Goal: Check status: Check status

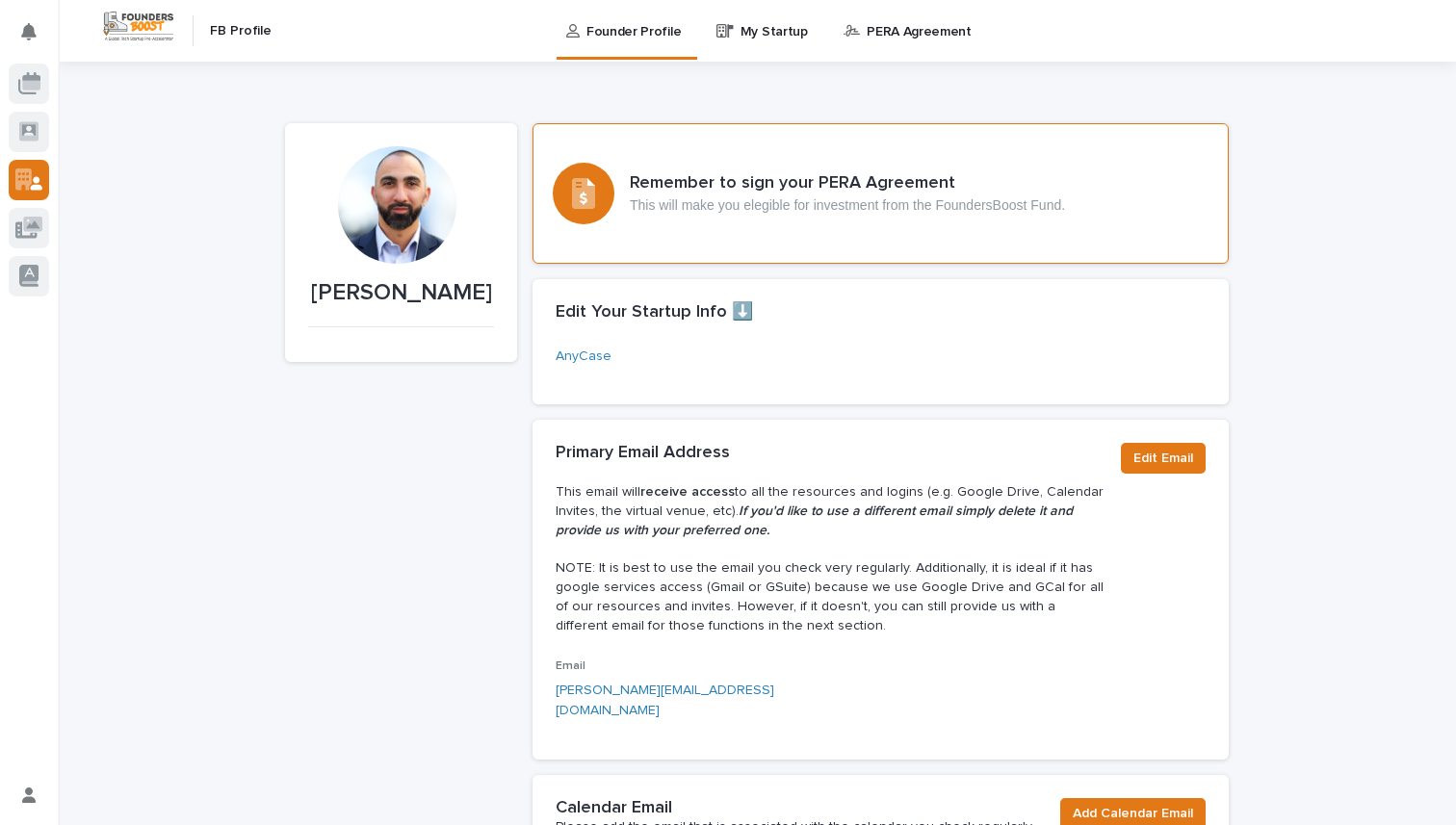
click at [702, 238] on div "Remember to sign your PERA Agreement This will make you elegible for investment…" at bounding box center [881, 193] width 696 height 141
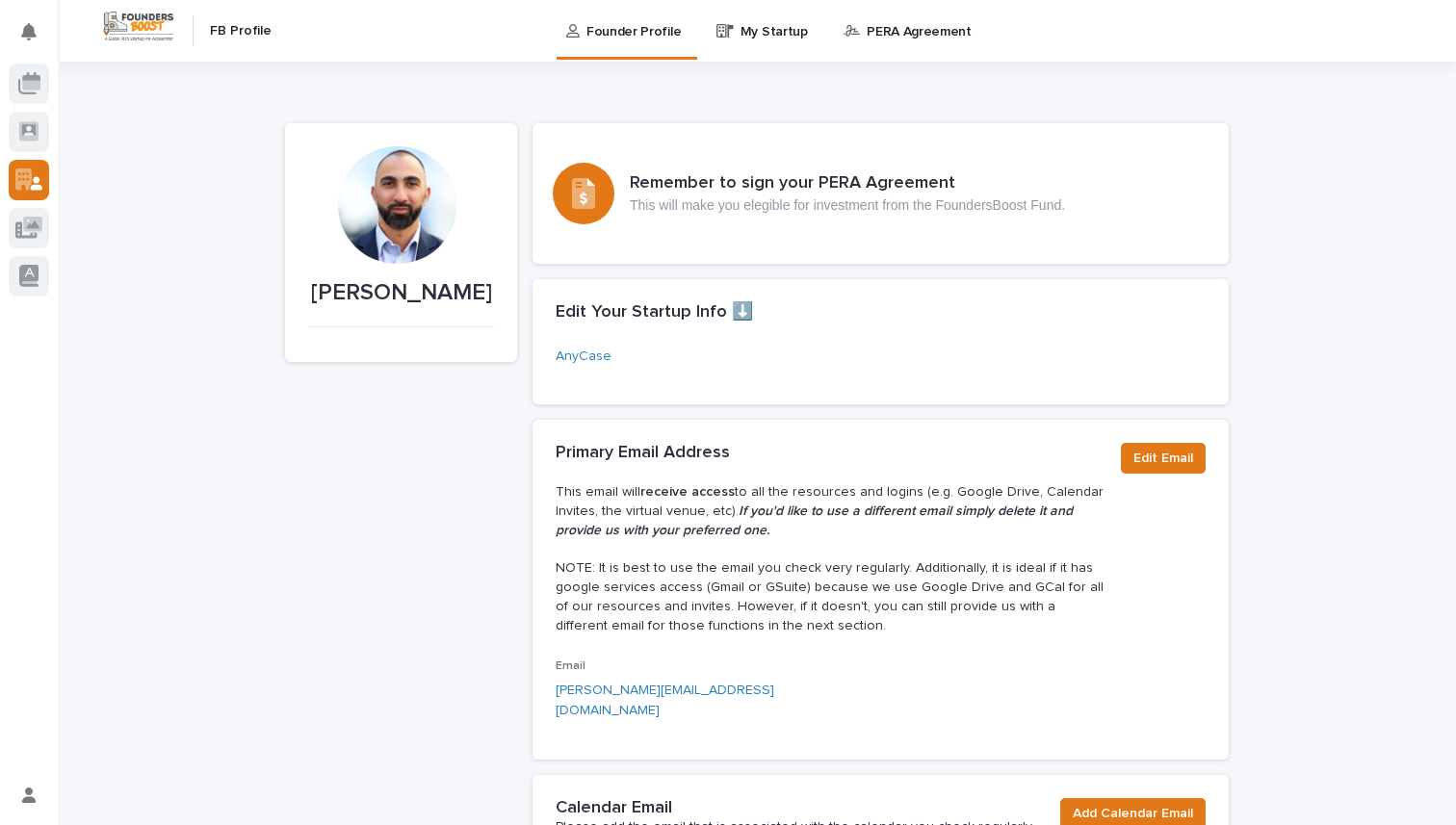
click at [757, 36] on p "My Startup" at bounding box center [775, 20] width 68 height 41
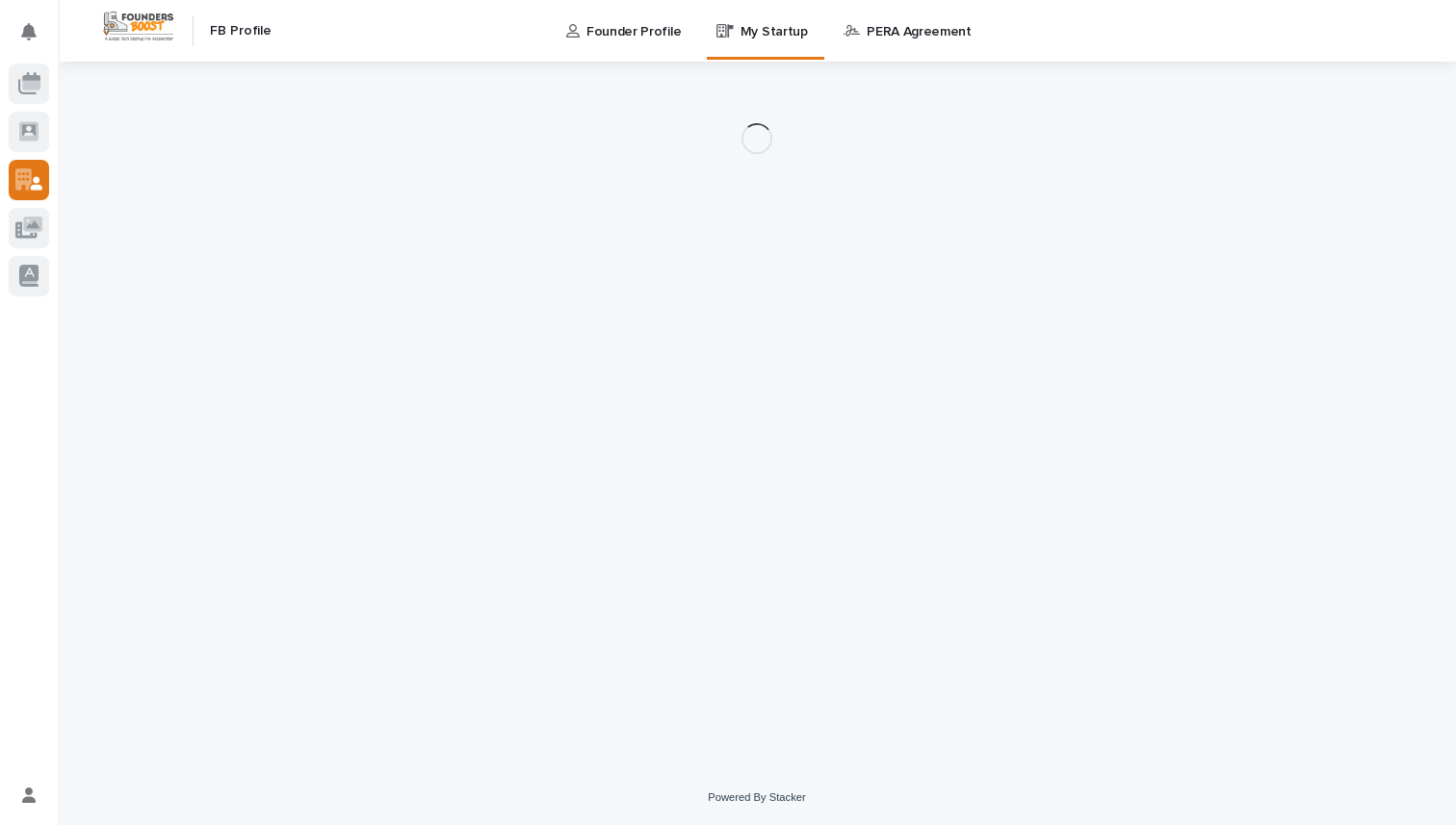
click at [885, 25] on p "PERA Agreement" at bounding box center [920, 20] width 105 height 41
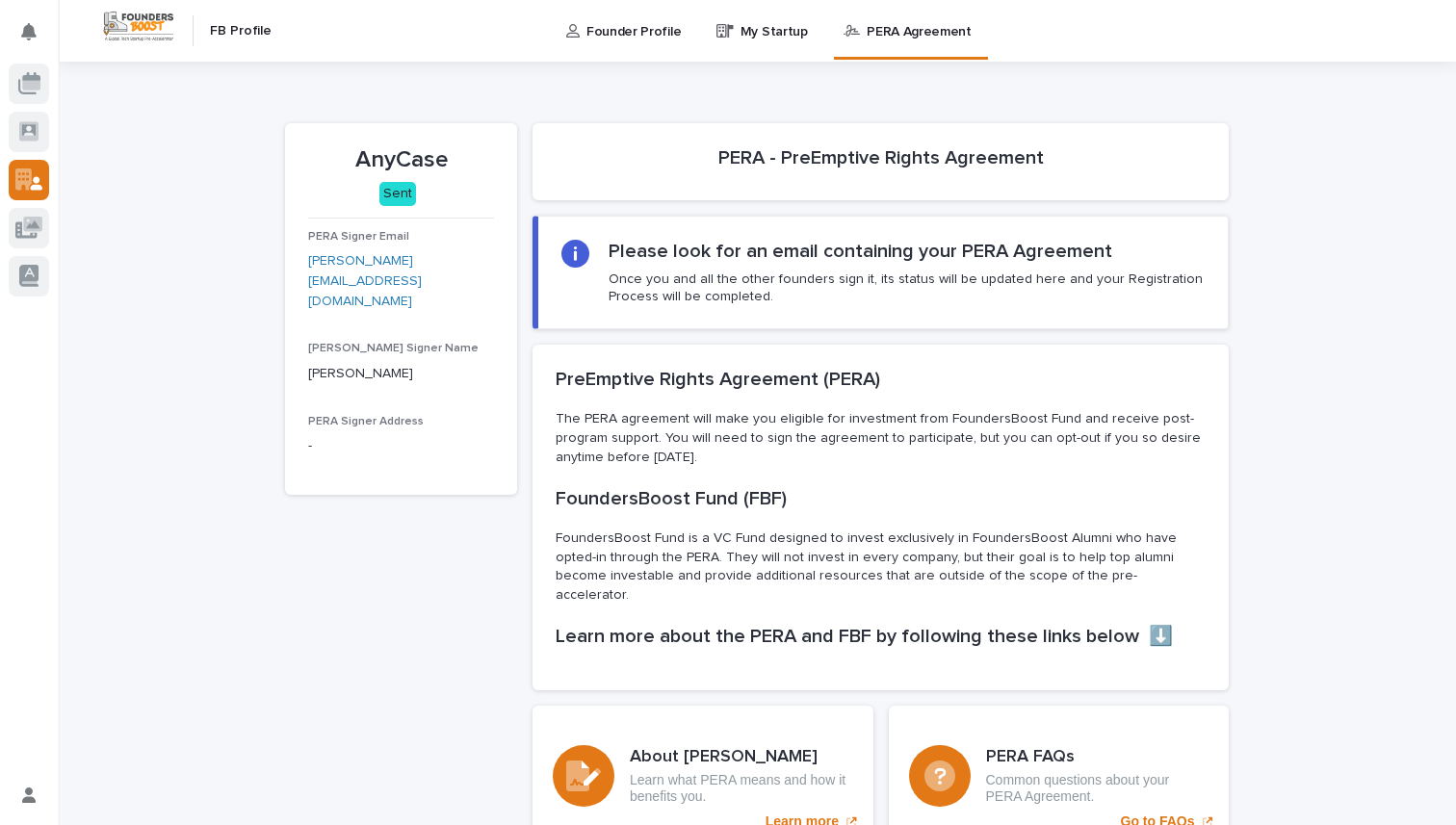
click at [707, 249] on h2 "Please look for an email containing your PERA Agreement" at bounding box center [859, 251] width 503 height 23
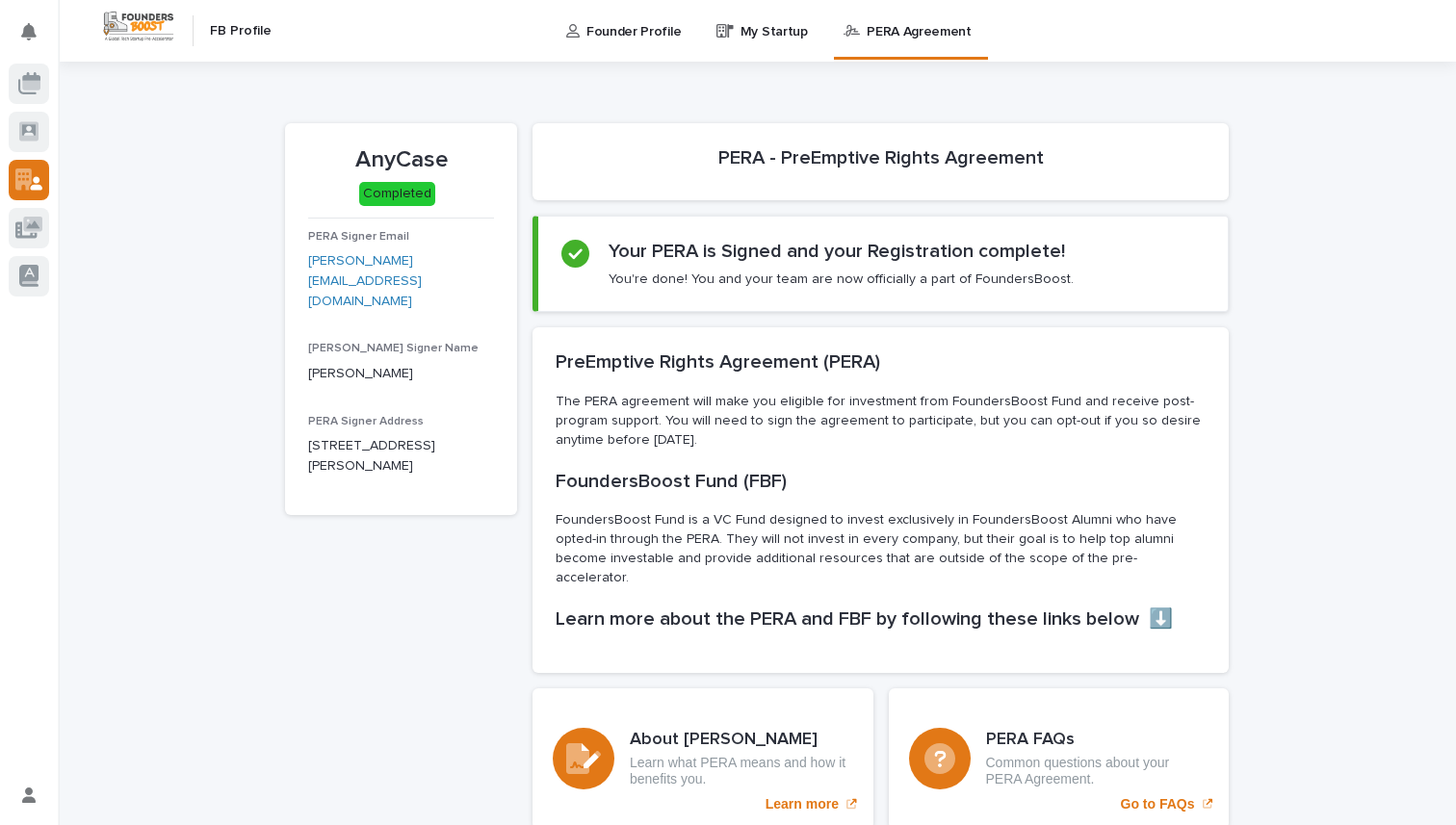
click at [825, 249] on h2 "Your PERA is Signed and your Registration complete!" at bounding box center [836, 251] width 457 height 23
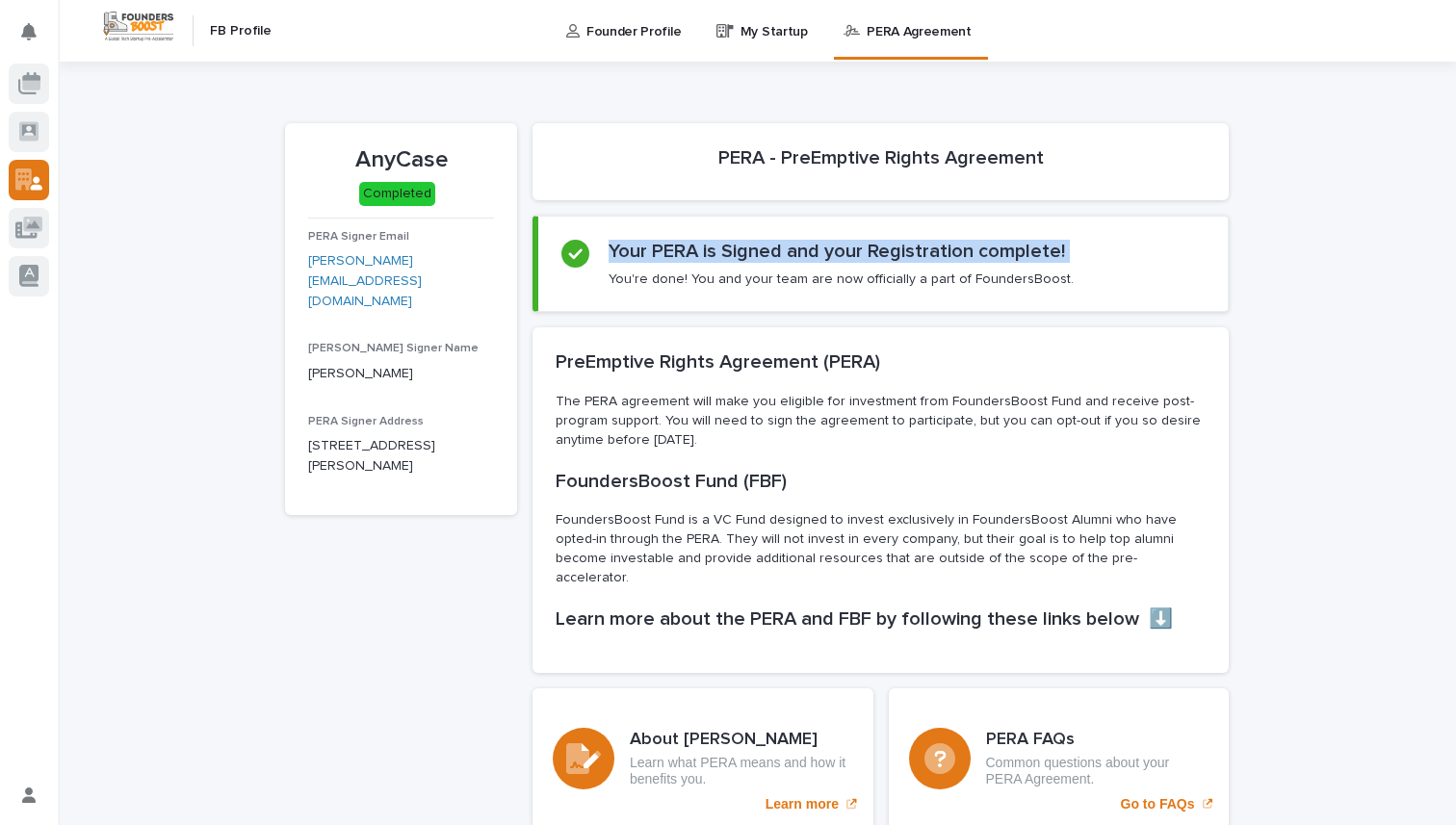
click at [825, 249] on h2 "Your PERA is Signed and your Registration complete!" at bounding box center [836, 251] width 457 height 23
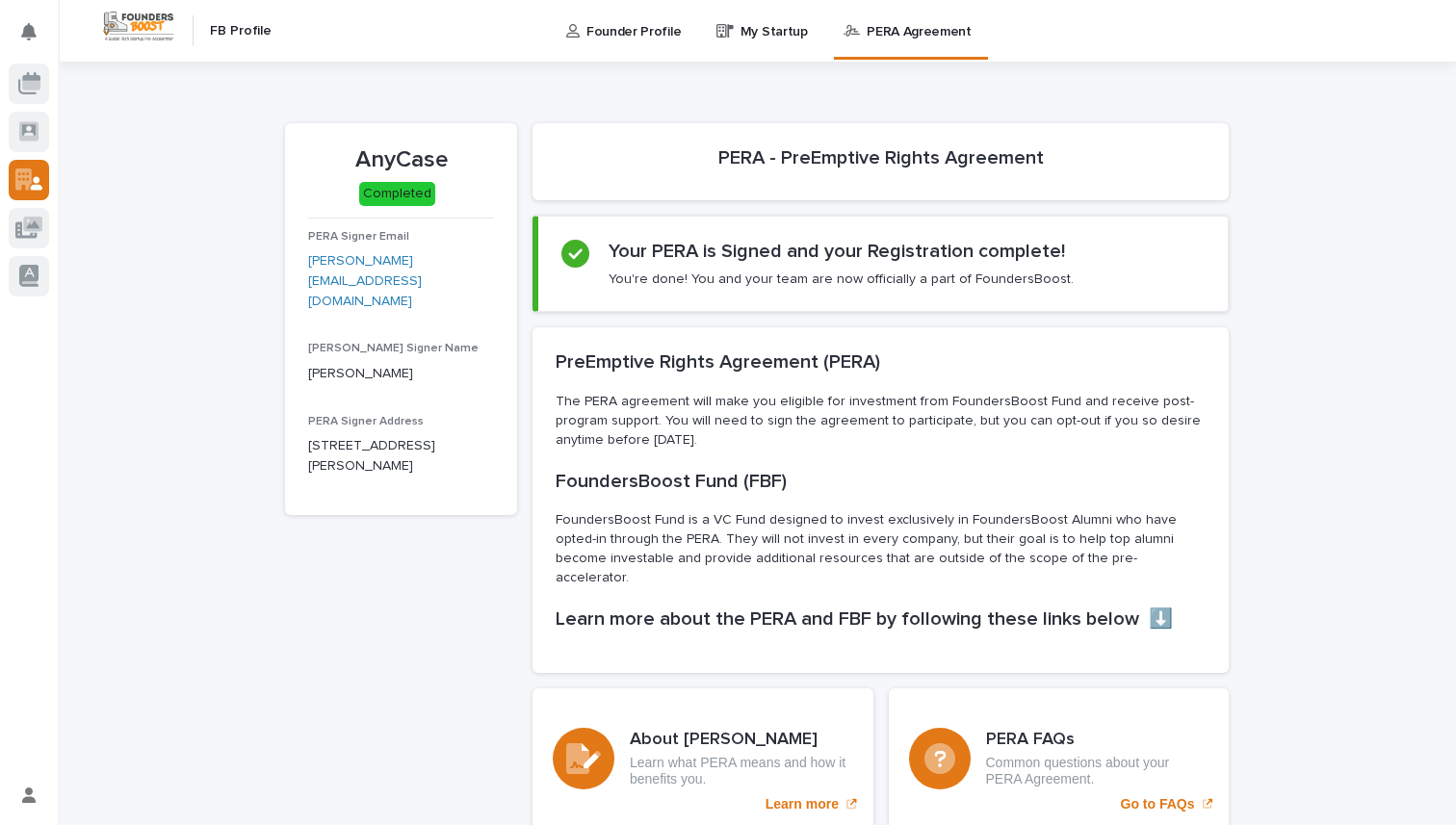
click at [845, 249] on h2 "Your PERA is Signed and your Registration complete!" at bounding box center [836, 251] width 457 height 23
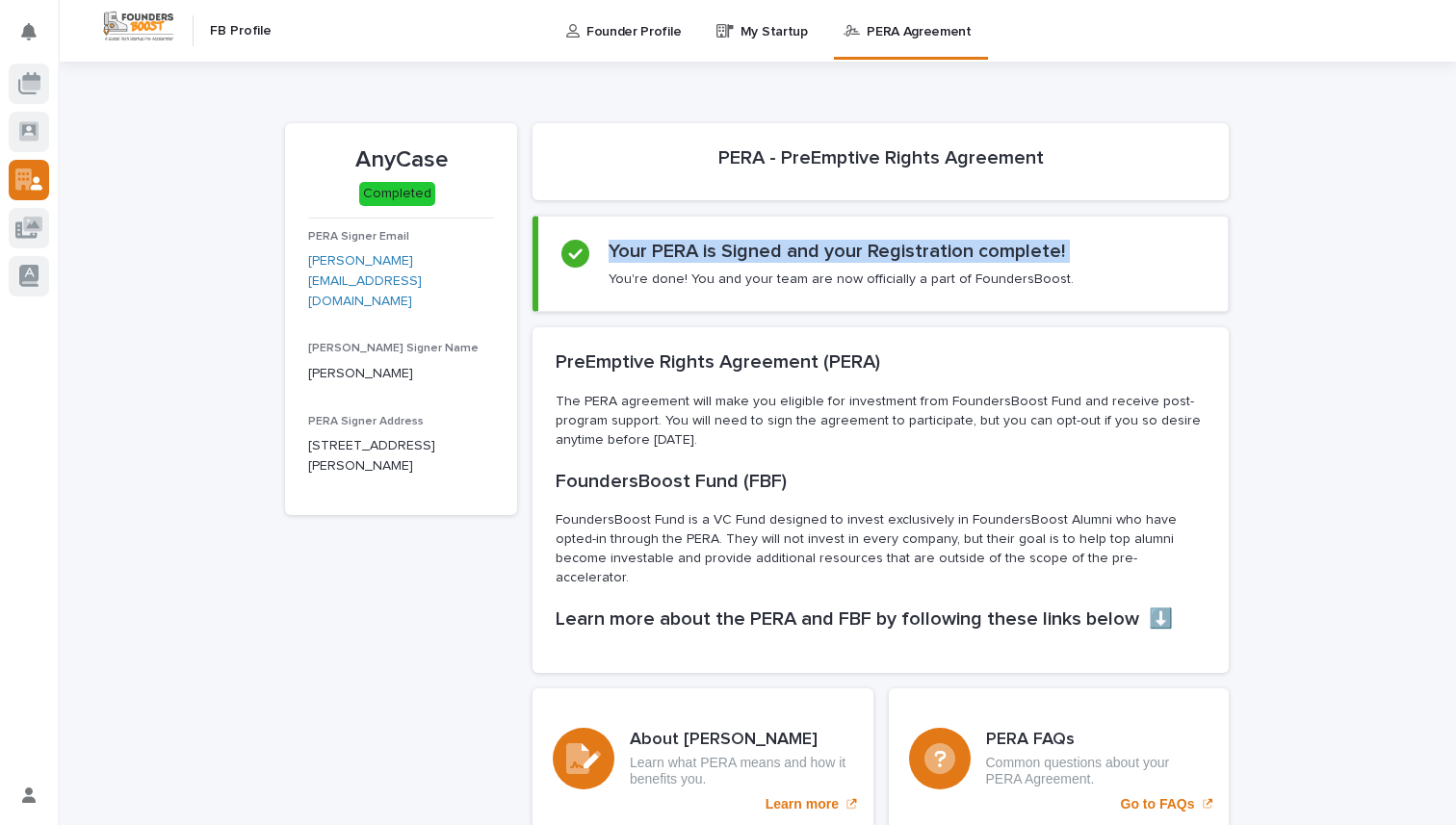
click at [845, 249] on h2 "Your PERA is Signed and your Registration complete!" at bounding box center [836, 251] width 457 height 23
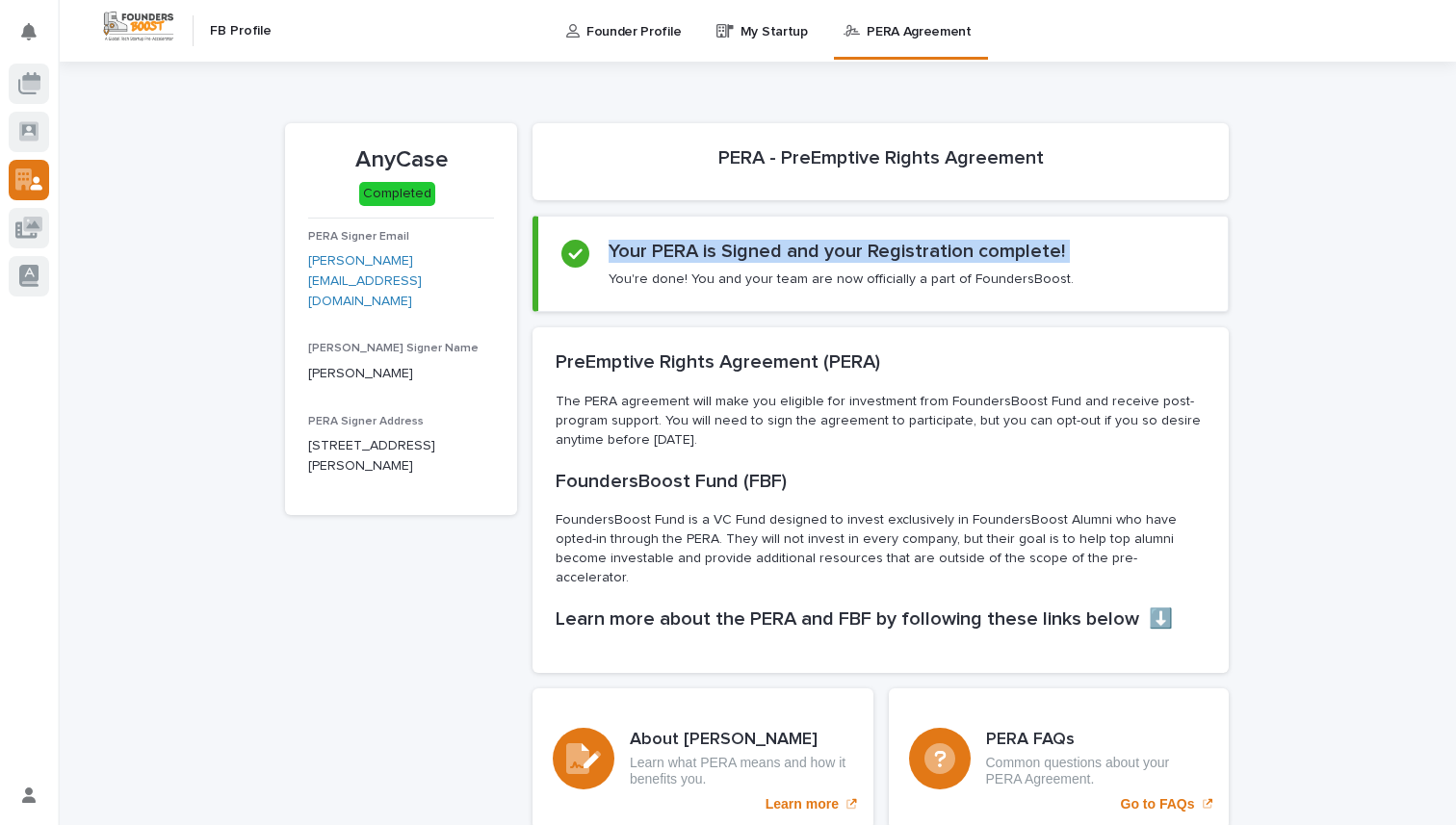
click at [882, 249] on h2 "Your PERA is Signed and your Registration complete!" at bounding box center [836, 251] width 457 height 23
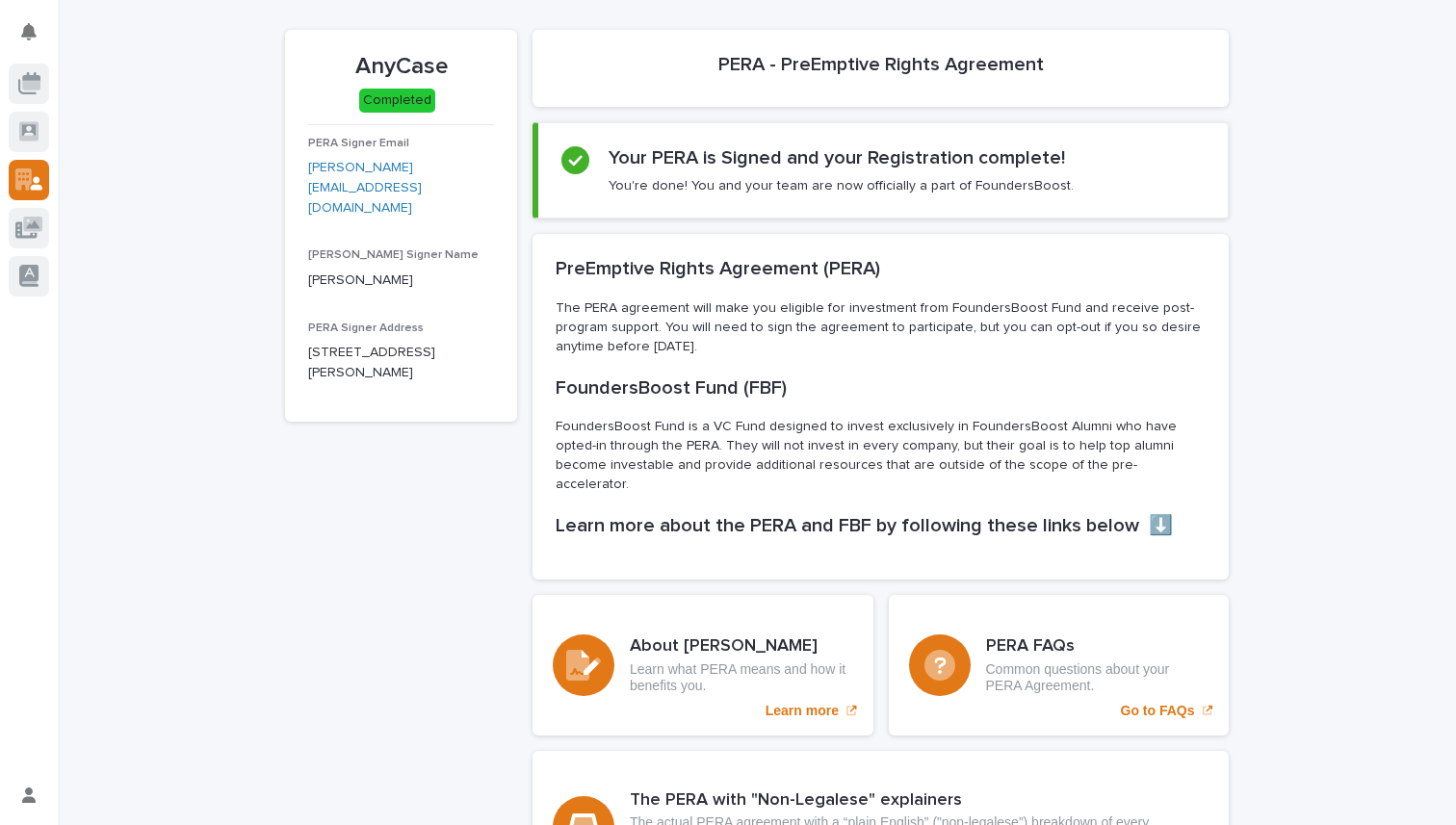
click at [338, 323] on span "PERA Signer Address" at bounding box center [366, 329] width 115 height 12
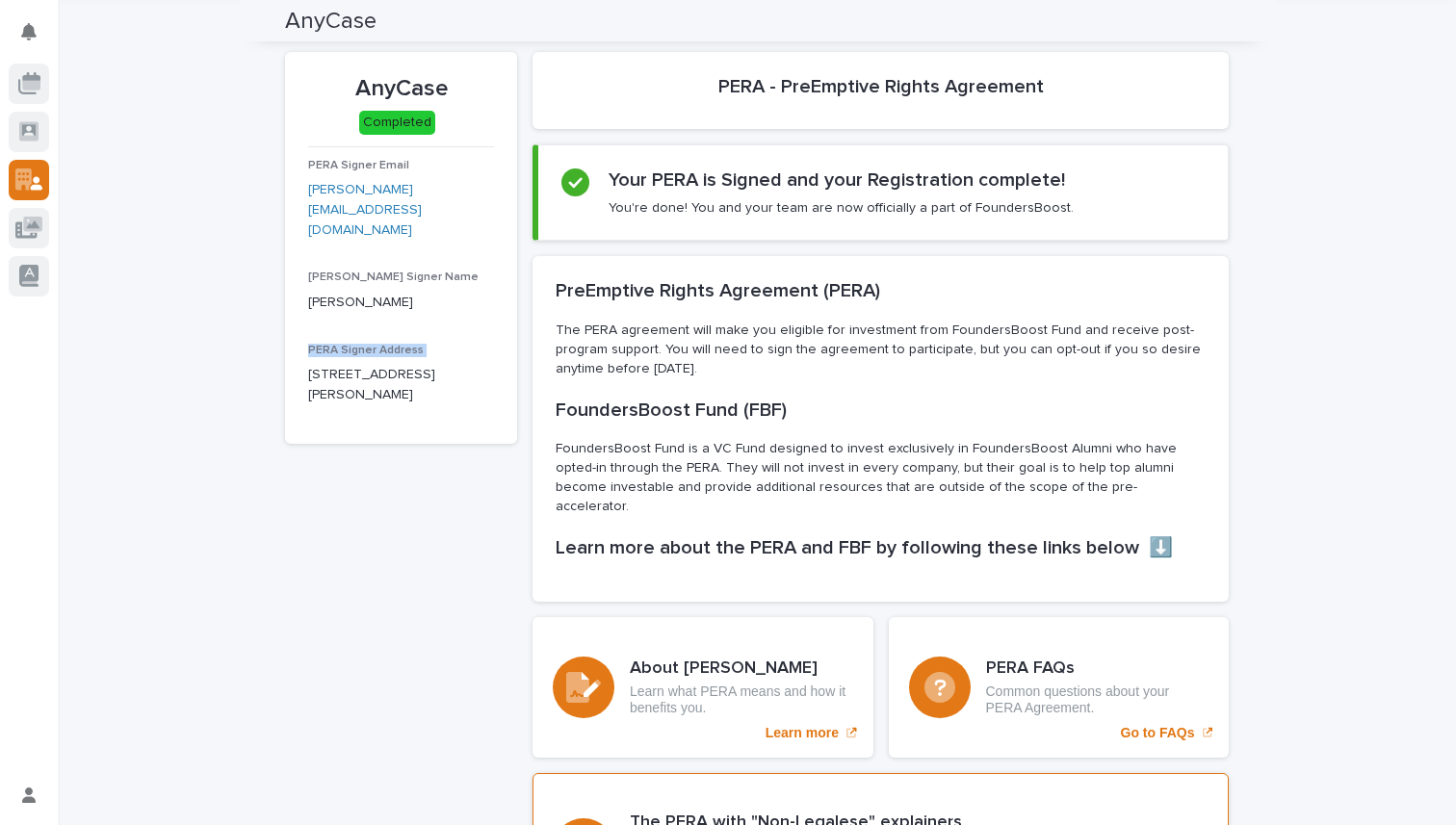
scroll to position [0, 0]
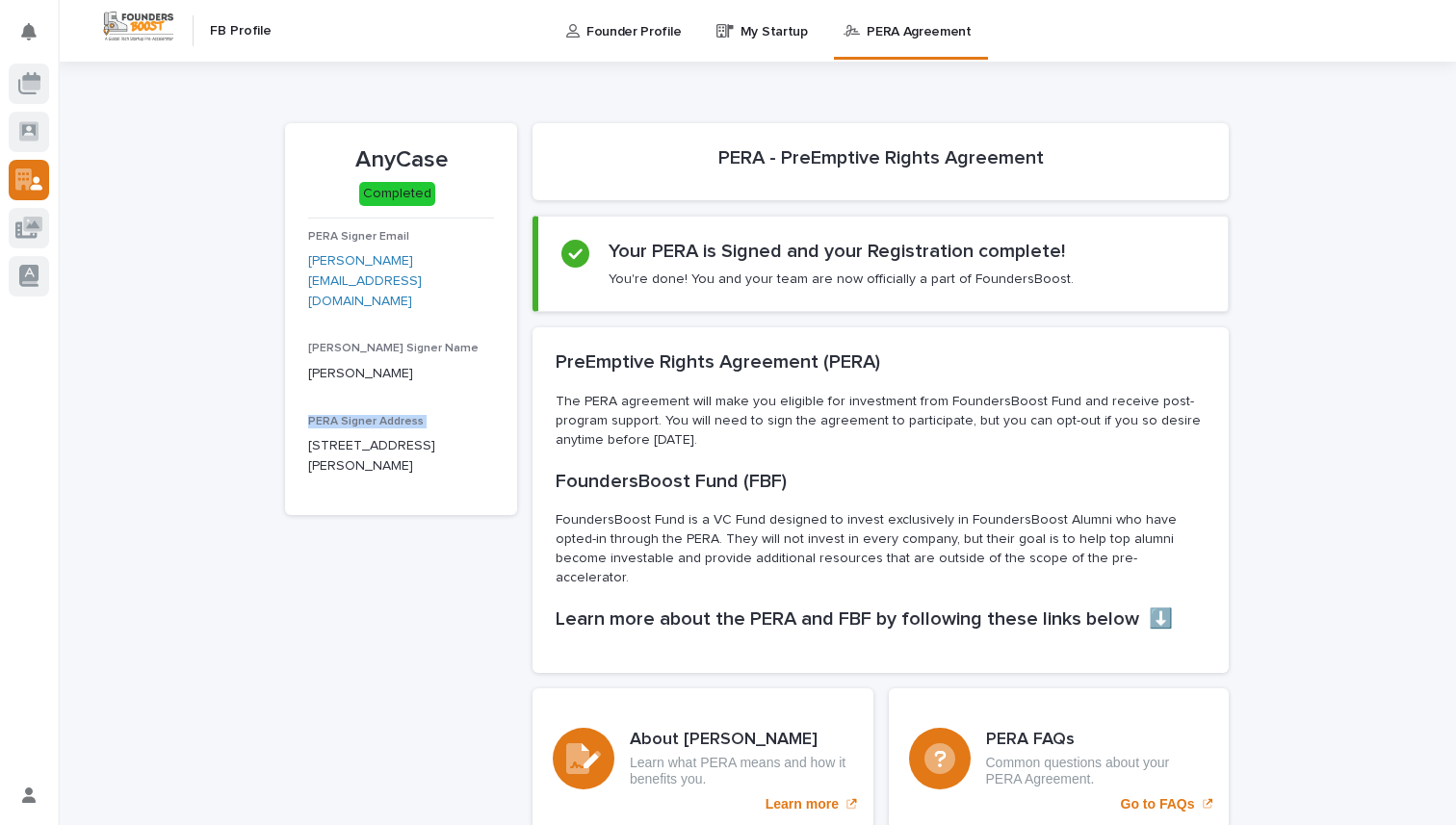
click at [744, 26] on p "My Startup" at bounding box center [775, 20] width 68 height 41
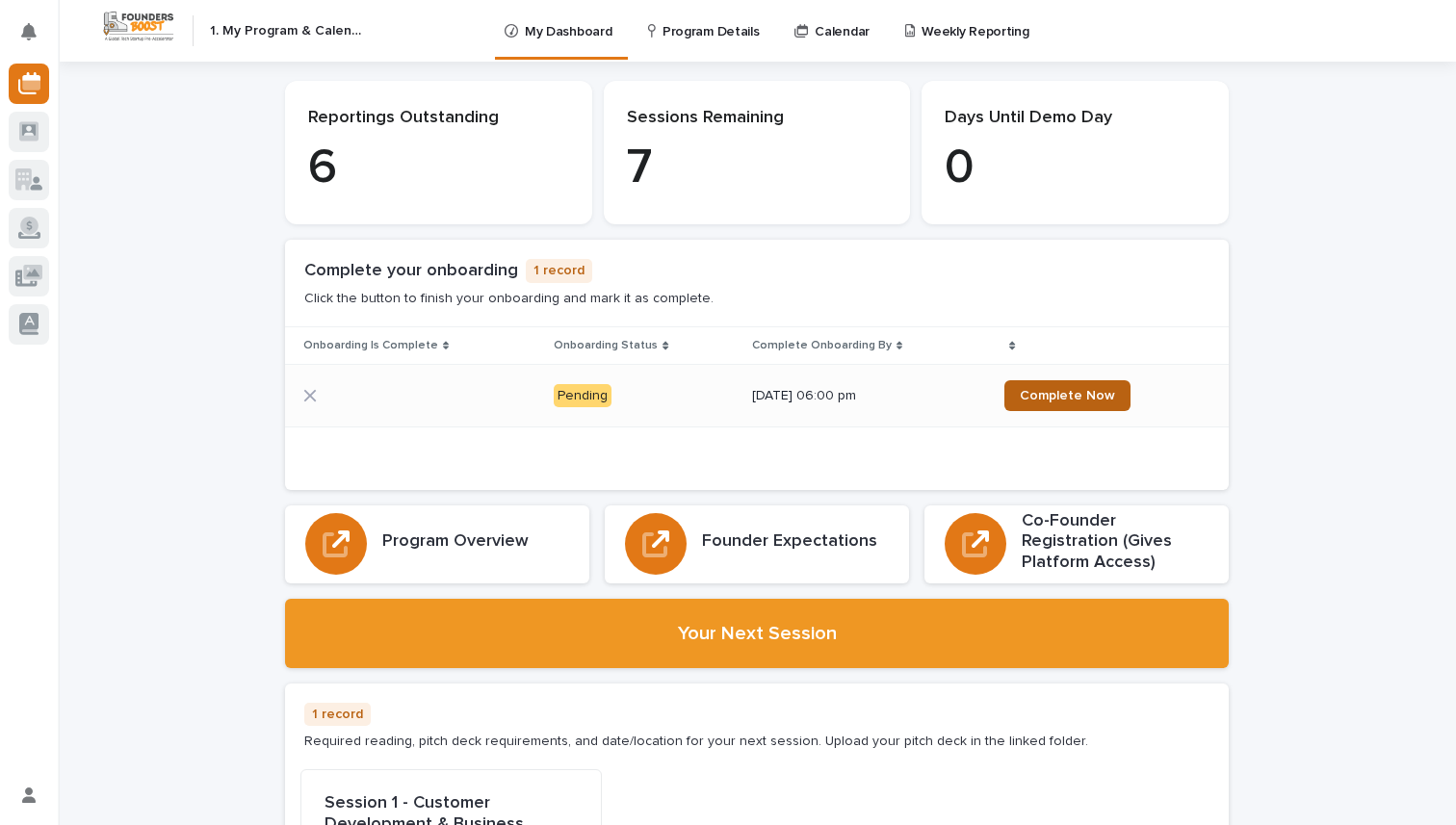
click at [1036, 392] on span "Complete Now" at bounding box center [1067, 396] width 95 height 14
